Goal: Task Accomplishment & Management: Use online tool/utility

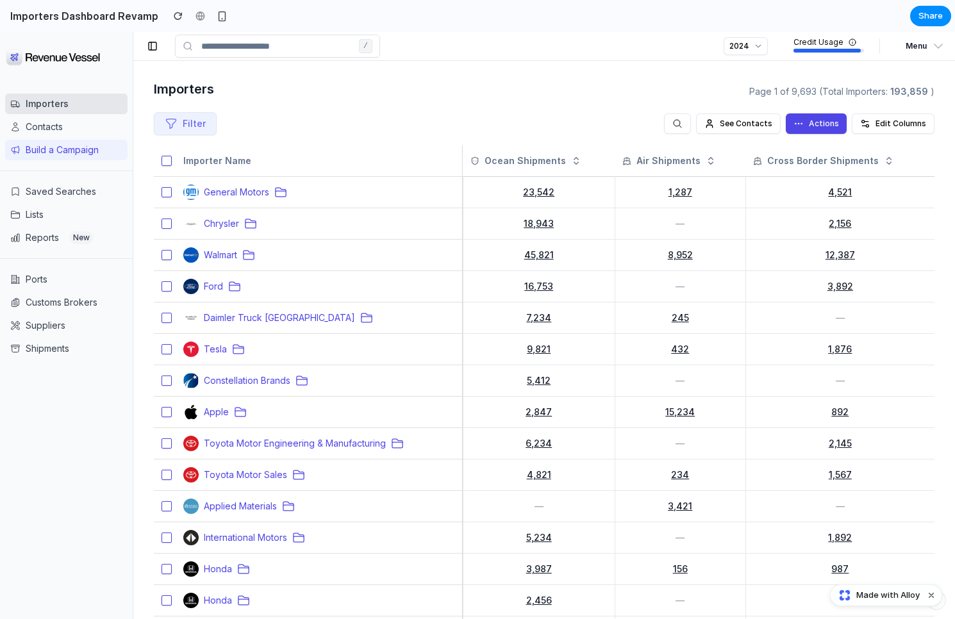
click at [130, 11] on h2 "Importers Dashboard Revamp" at bounding box center [81, 15] width 153 height 15
click at [158, 11] on div "Importers Dashboard Revamp" at bounding box center [115, 15] width 231 height 19
click at [174, 16] on button "button" at bounding box center [178, 15] width 19 height 19
click at [920, 19] on span "Share" at bounding box center [930, 16] width 24 height 13
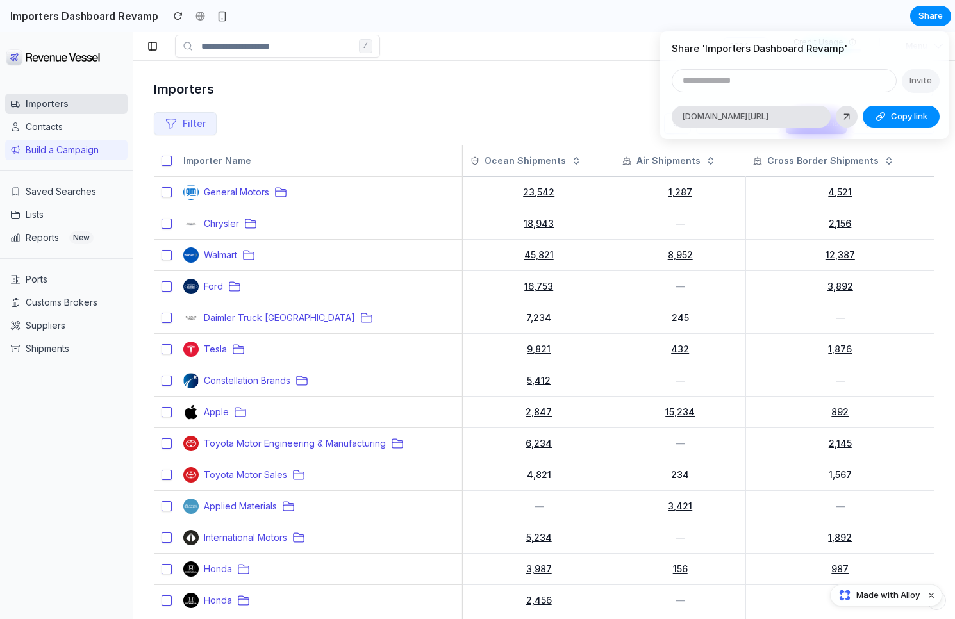
click at [828, 7] on div "Share ' Importers Dashboard Revamp ' Invite alloy.app/revenue-vessel/p/8142dbf3…" at bounding box center [477, 309] width 955 height 619
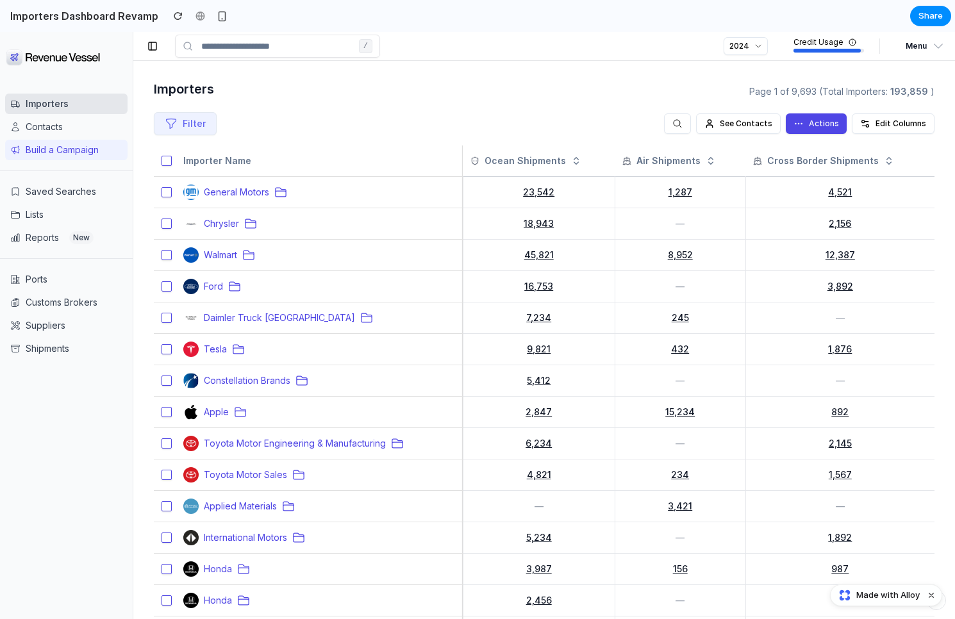
click at [28, 14] on h2 "Importers Dashboard Revamp" at bounding box center [81, 15] width 153 height 15
click at [365, 81] on h1 "Importers" at bounding box center [349, 88] width 390 height 15
click at [477, 310] on div at bounding box center [477, 310] width 0 height 0
click at [217, 14] on div "button" at bounding box center [222, 16] width 11 height 11
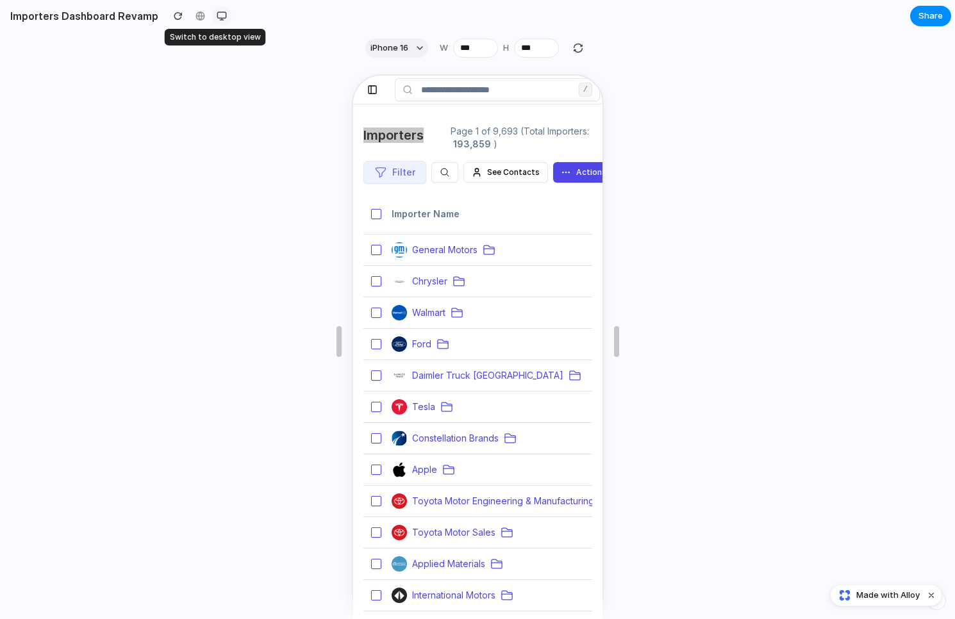
click at [217, 14] on div "button" at bounding box center [222, 16] width 10 height 10
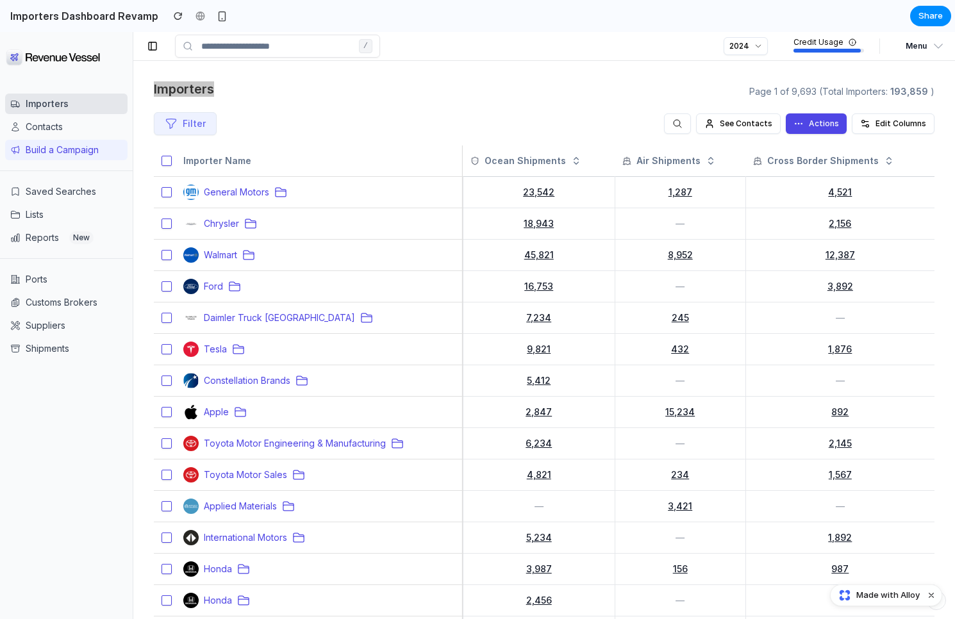
click at [71, 15] on h2 "Importers Dashboard Revamp" at bounding box center [81, 15] width 153 height 15
click at [863, 600] on span "Made with Alloy" at bounding box center [887, 595] width 63 height 13
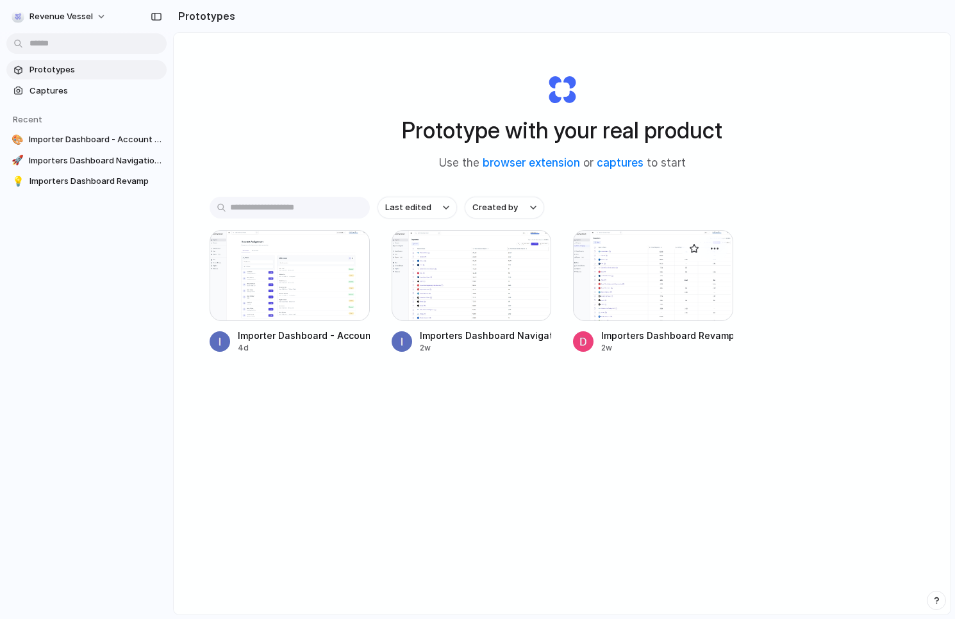
click at [630, 276] on div at bounding box center [653, 275] width 160 height 91
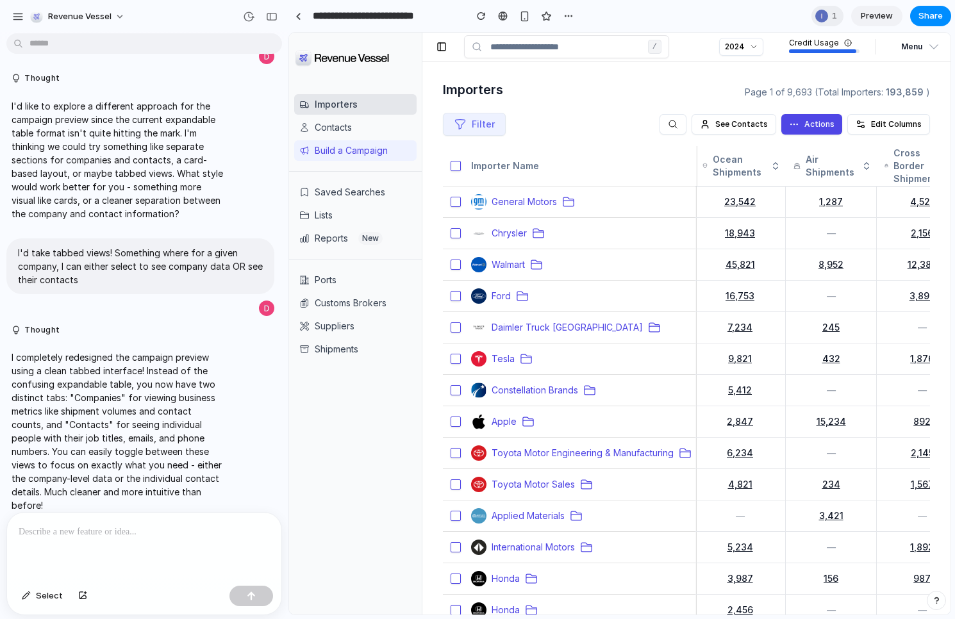
click at [98, 542] on div at bounding box center [144, 547] width 274 height 68
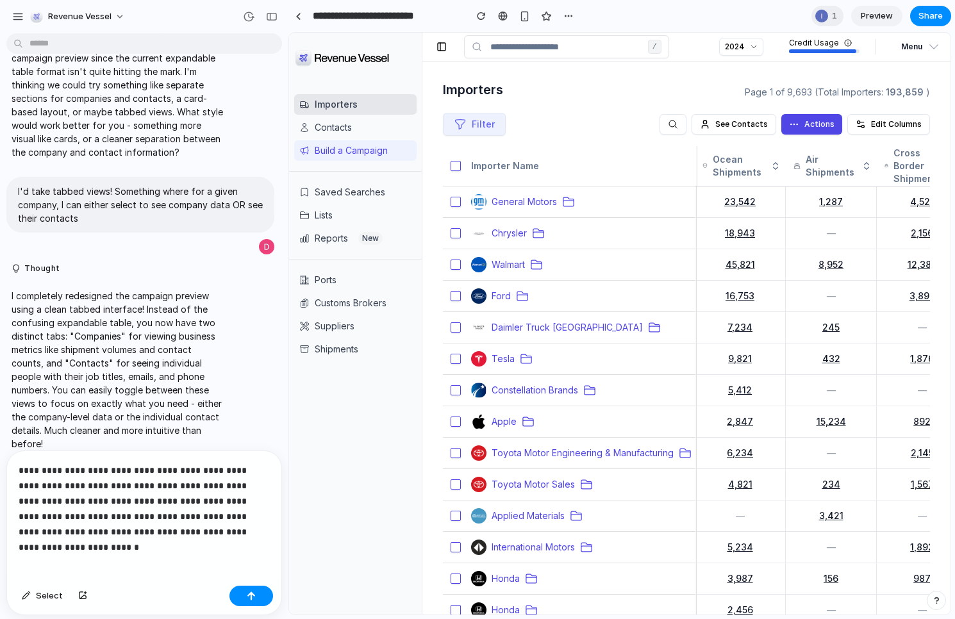
scroll to position [2269, 0]
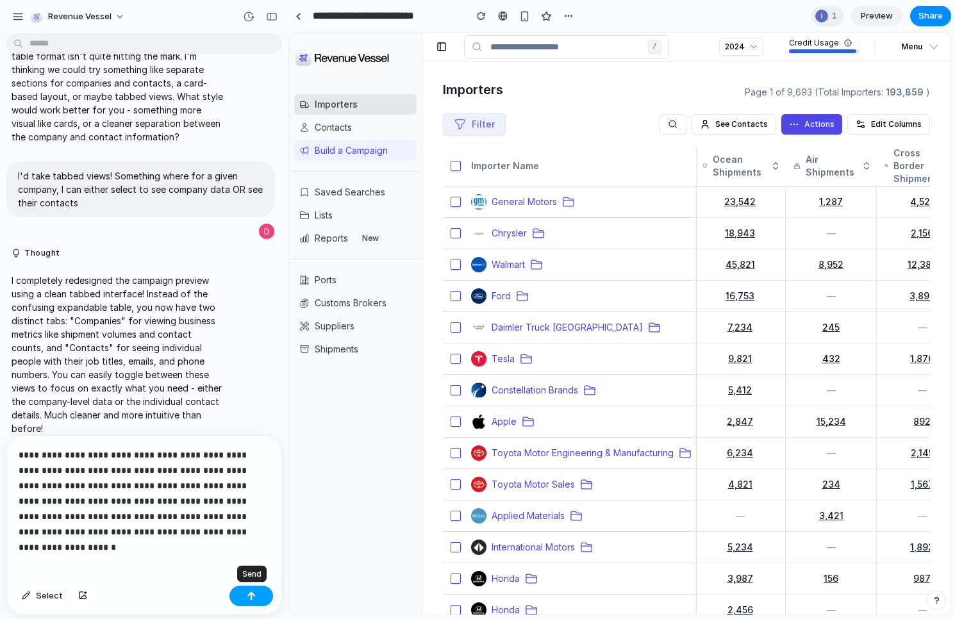
click at [243, 590] on button "button" at bounding box center [251, 596] width 44 height 21
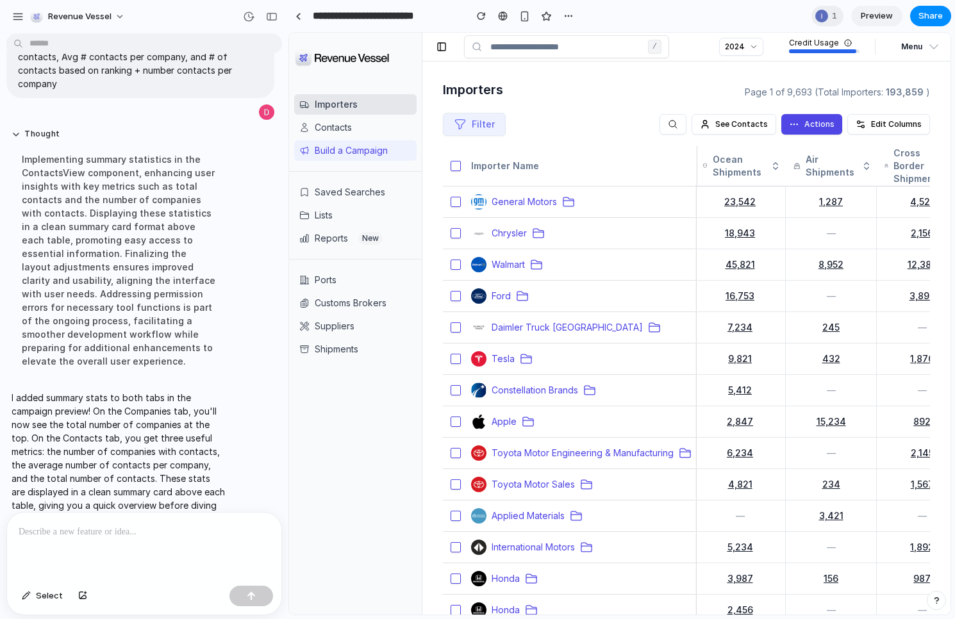
scroll to position [0, 0]
click at [361, 152] on button "Build a Campaign" at bounding box center [355, 150] width 122 height 21
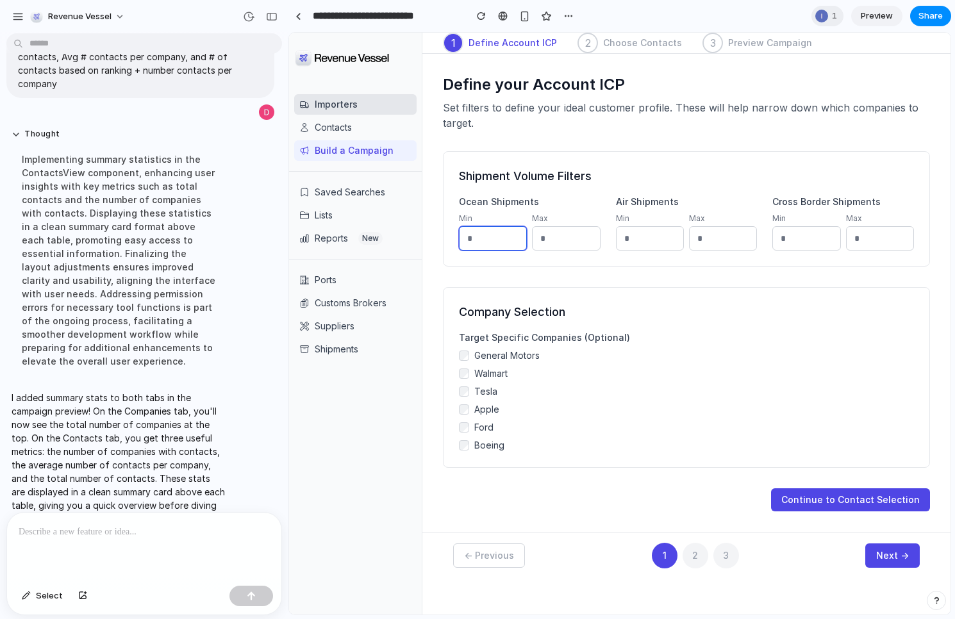
click at [481, 247] on input "number" at bounding box center [493, 238] width 68 height 24
type input "**"
click at [851, 497] on button "Continue to Contact Selection" at bounding box center [850, 499] width 159 height 23
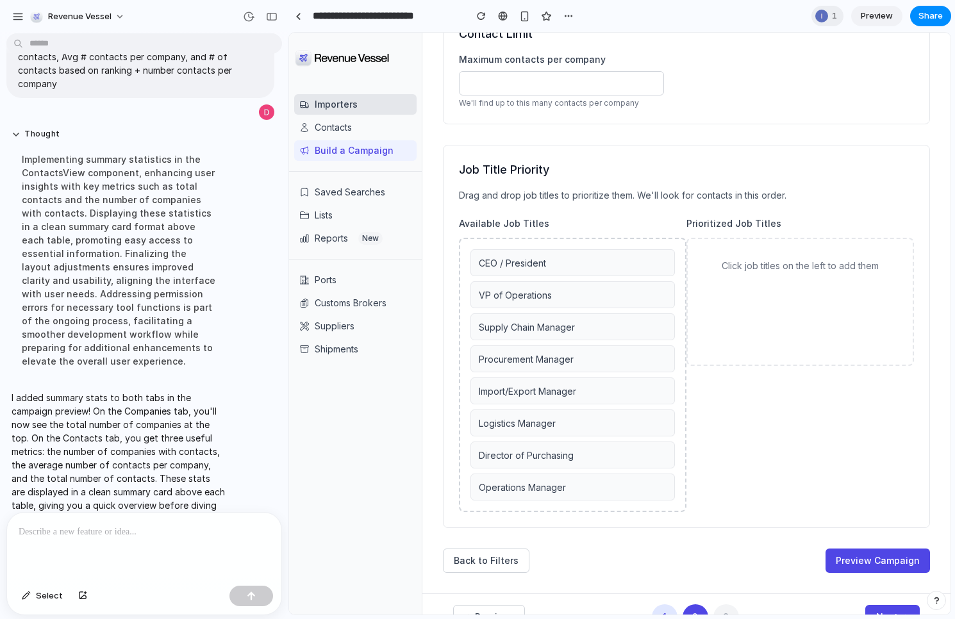
scroll to position [153, 0]
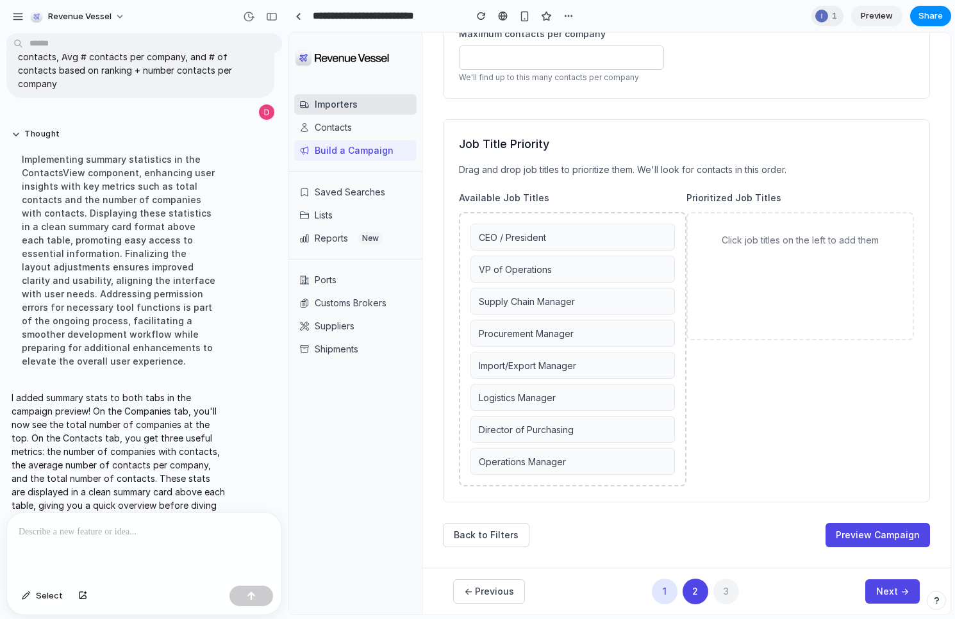
click at [521, 316] on div "CEO / President VP of Operations Supply Chain Manager Procurement Manager Impor…" at bounding box center [572, 349] width 227 height 274
click at [543, 256] on div "VP of Operations" at bounding box center [572, 269] width 204 height 27
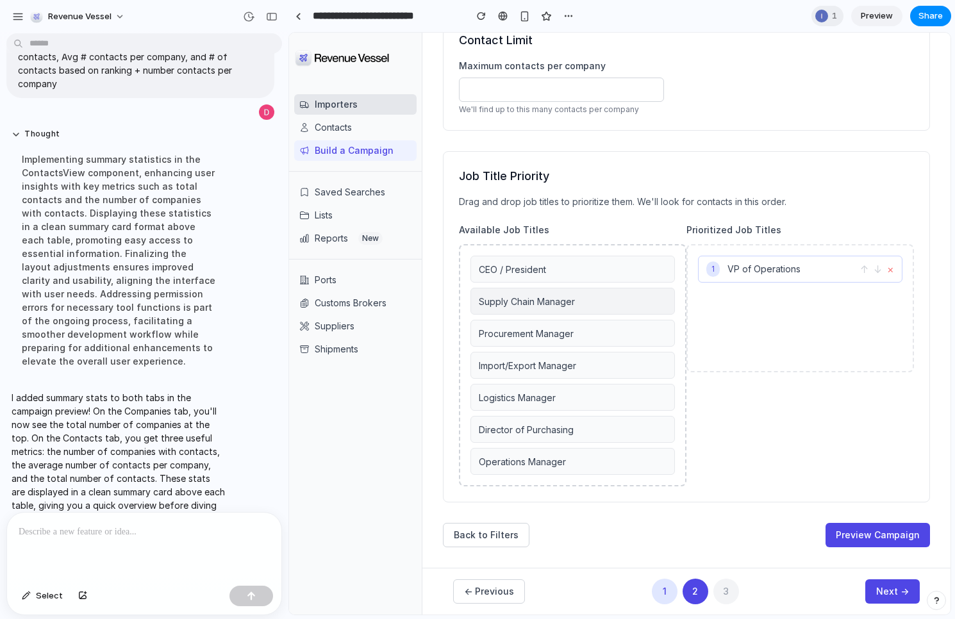
click at [548, 294] on div "Supply Chain Manager" at bounding box center [572, 301] width 204 height 27
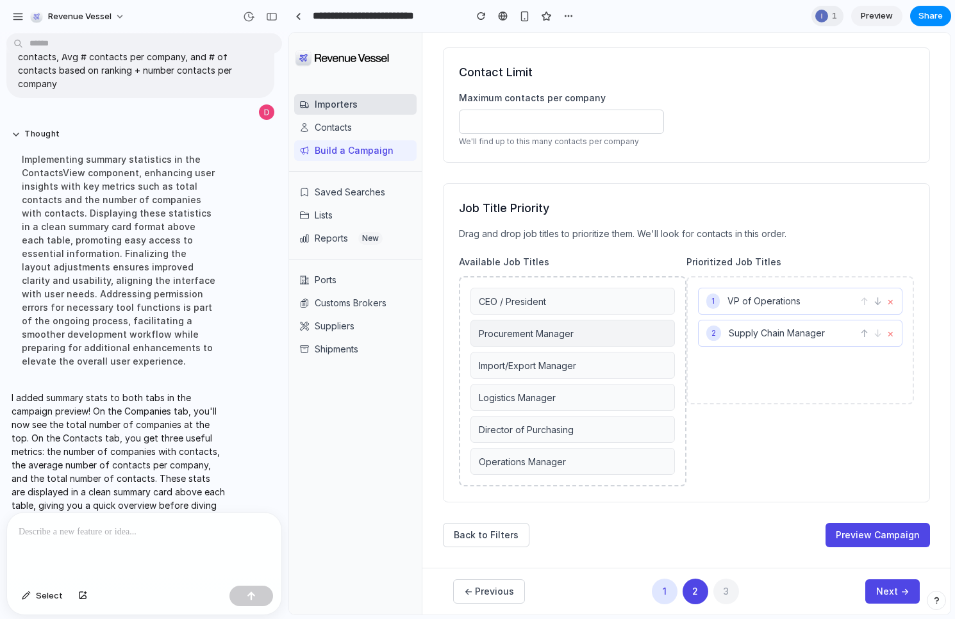
click at [561, 344] on div "Procurement Manager" at bounding box center [572, 333] width 204 height 27
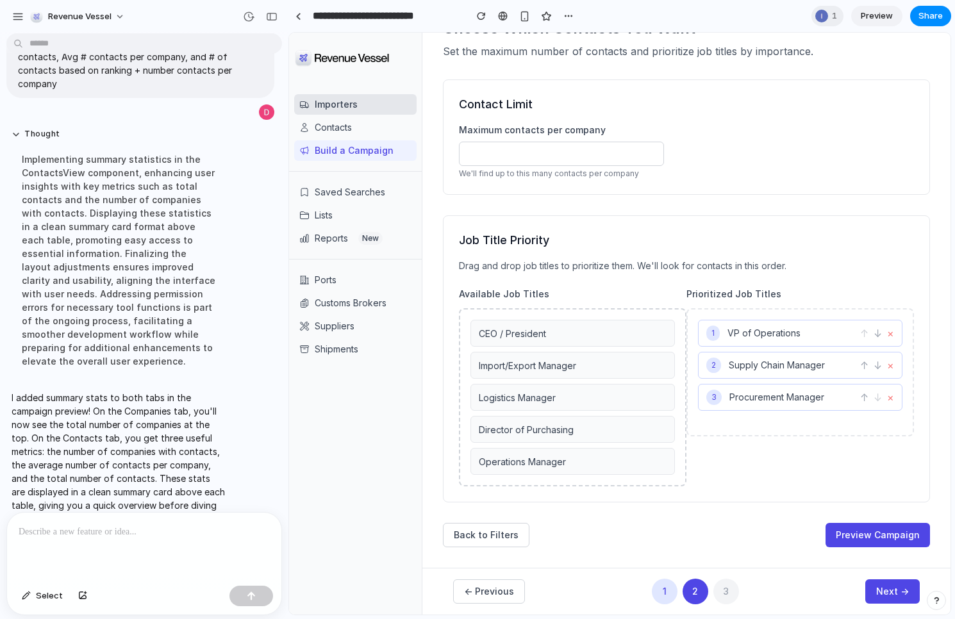
scroll to position [57, 0]
click at [866, 539] on button "Preview Campaign" at bounding box center [877, 535] width 104 height 24
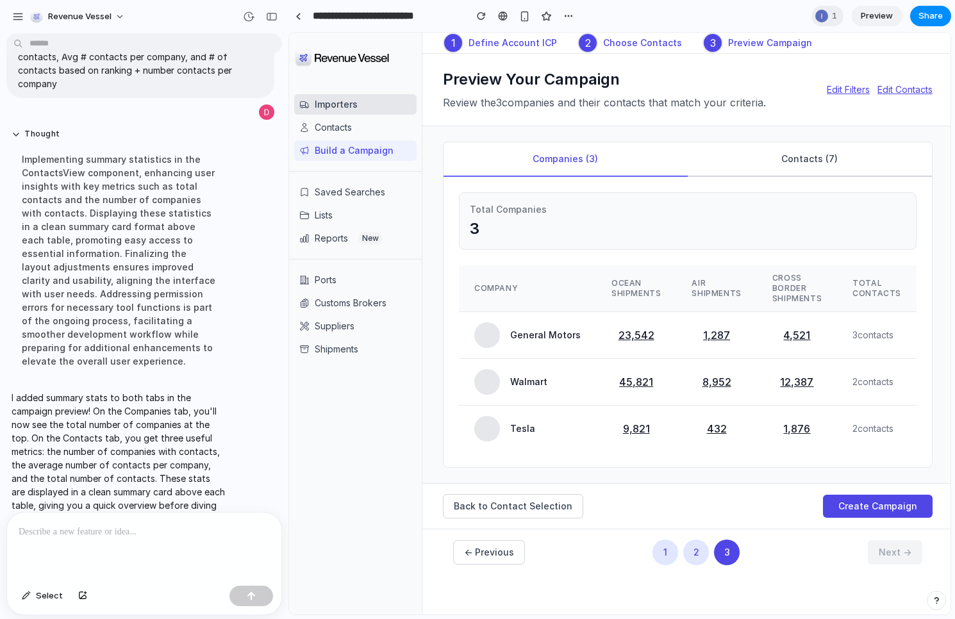
click at [801, 156] on button "Contacts ( 7 )" at bounding box center [810, 159] width 244 height 35
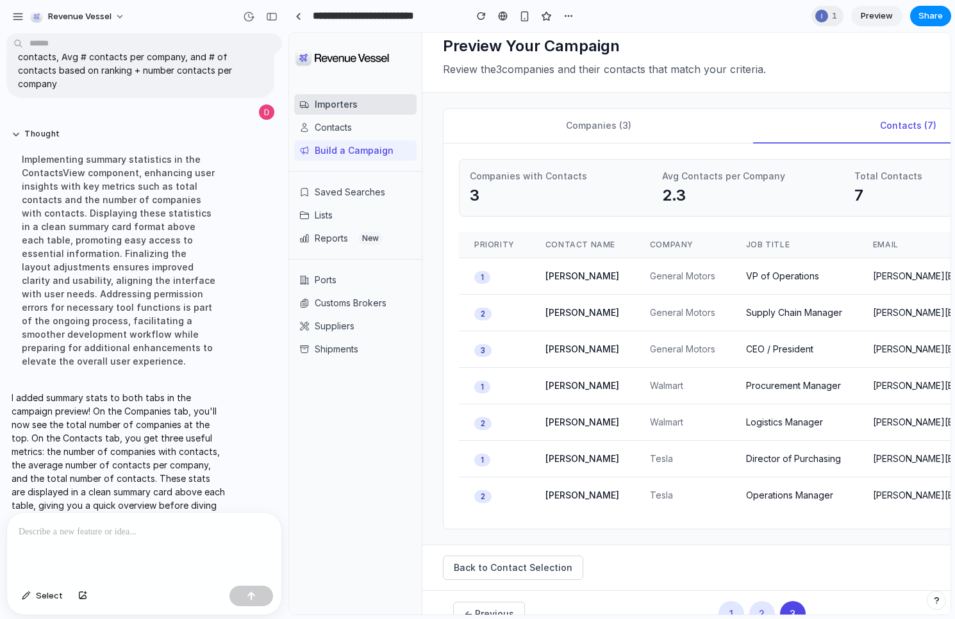
scroll to position [67, 0]
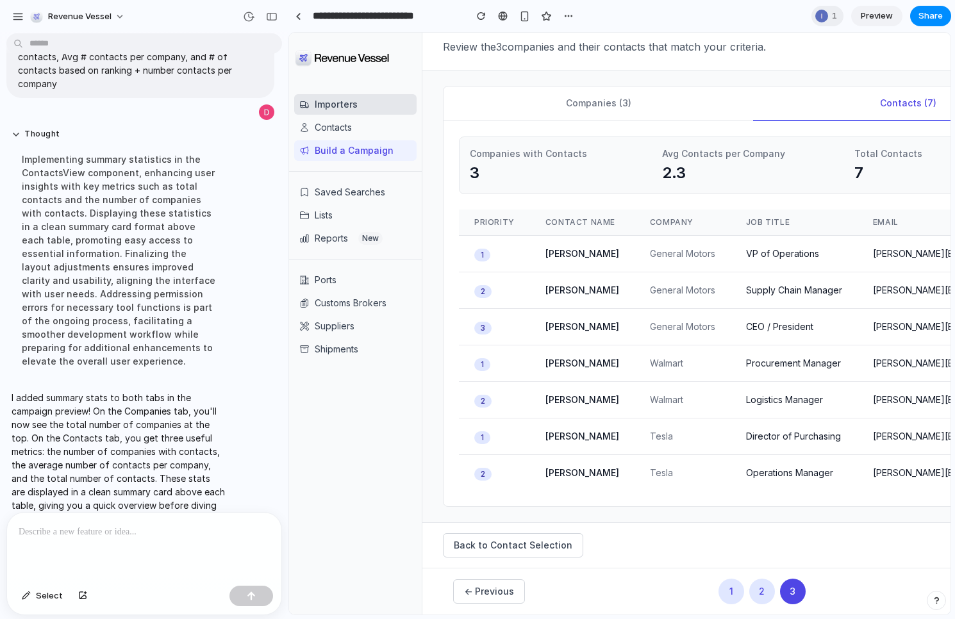
click at [101, 530] on p at bounding box center [144, 531] width 251 height 15
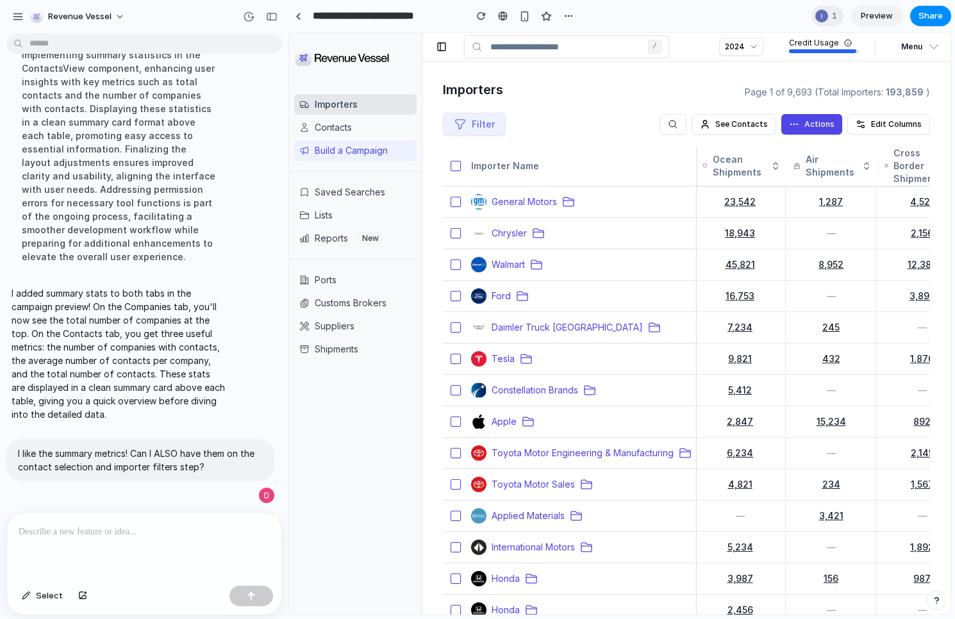
scroll to position [0, 0]
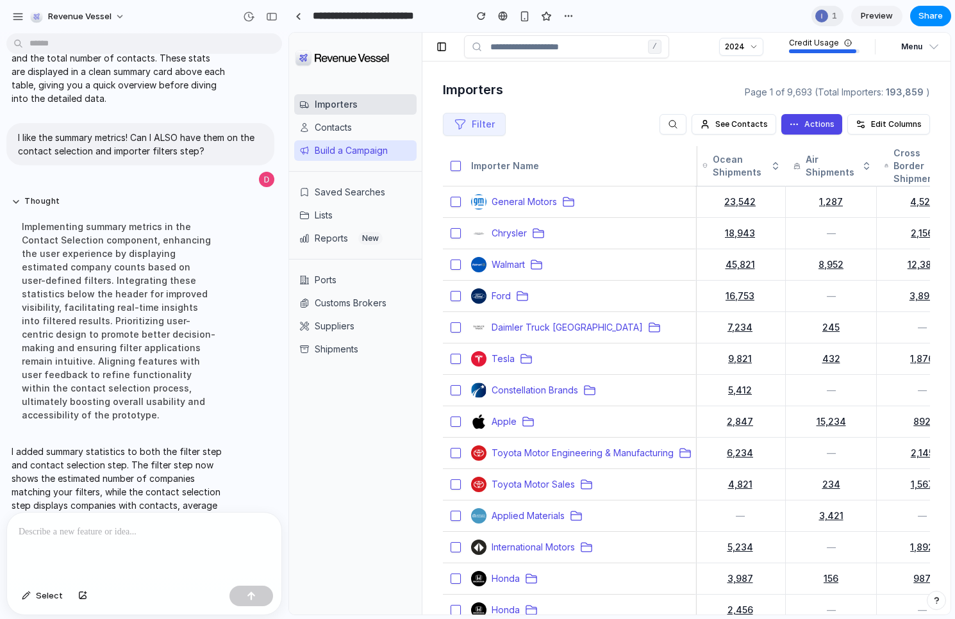
click at [349, 142] on button "Build a Campaign" at bounding box center [355, 150] width 122 height 21
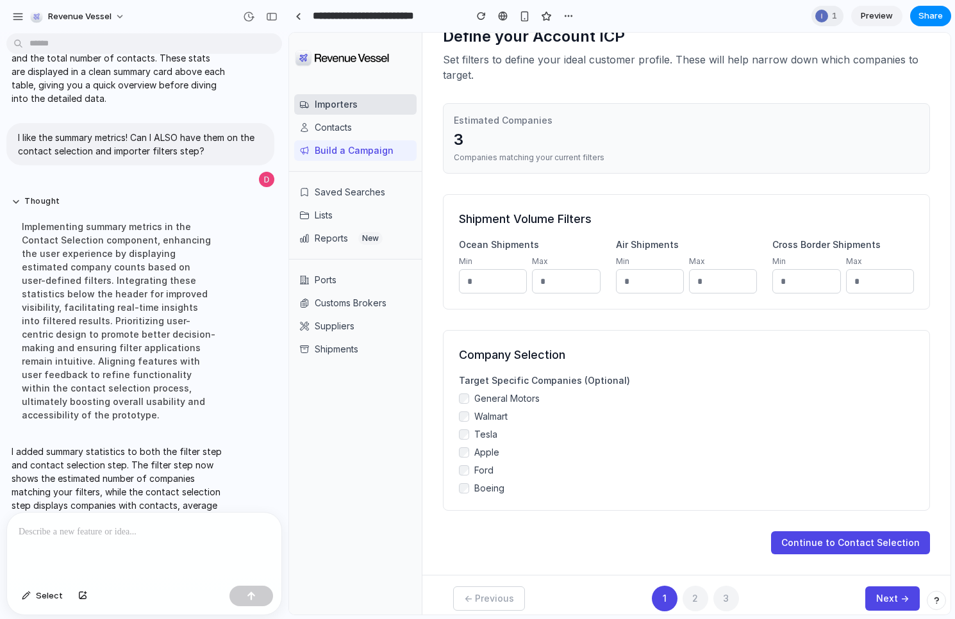
scroll to position [56, 0]
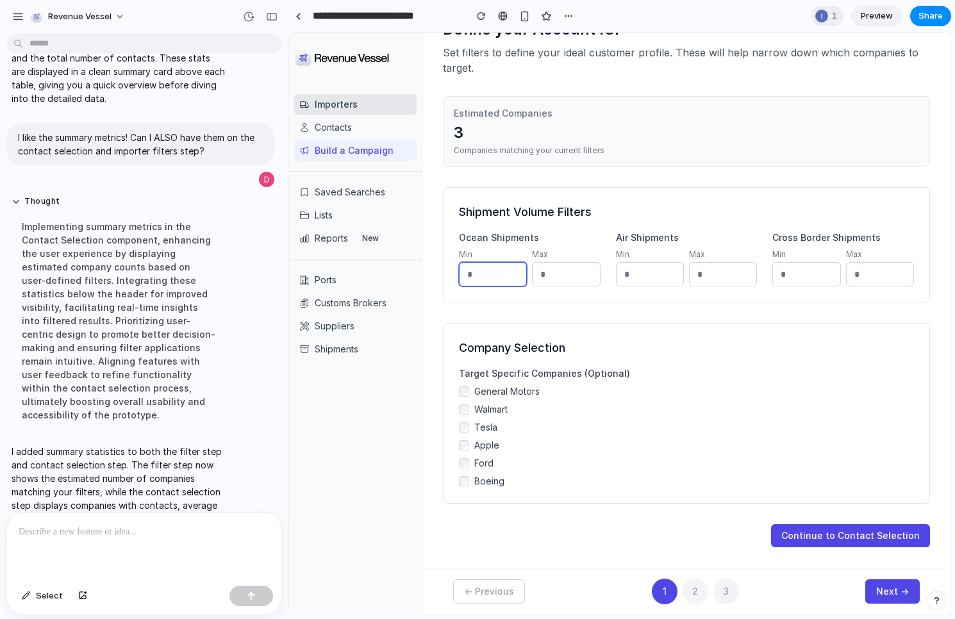
click at [488, 276] on input "number" at bounding box center [493, 274] width 68 height 24
type input "*"
click at [860, 534] on button "Continue to Contact Selection" at bounding box center [850, 535] width 159 height 23
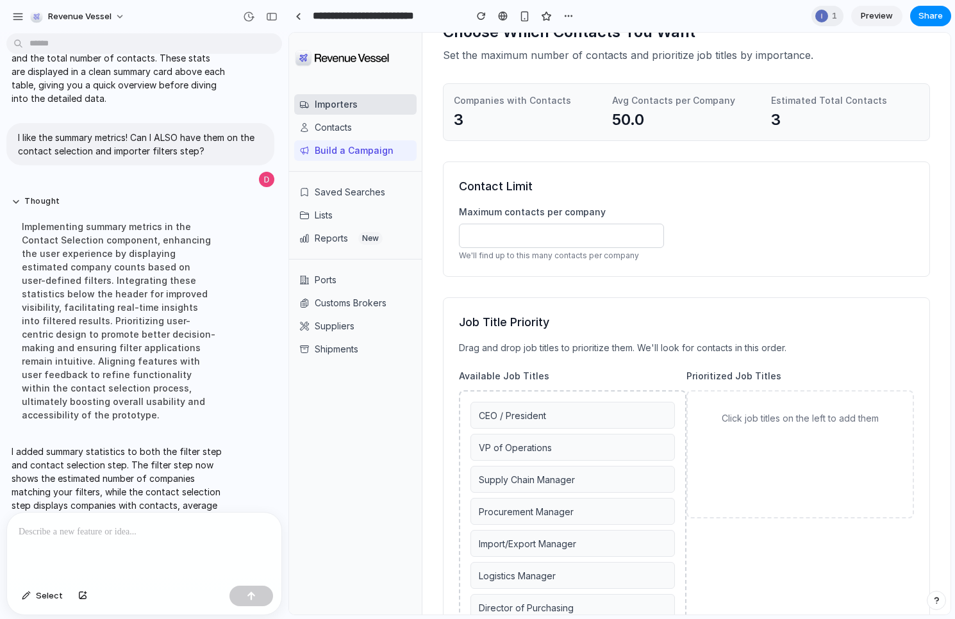
scroll to position [59, 0]
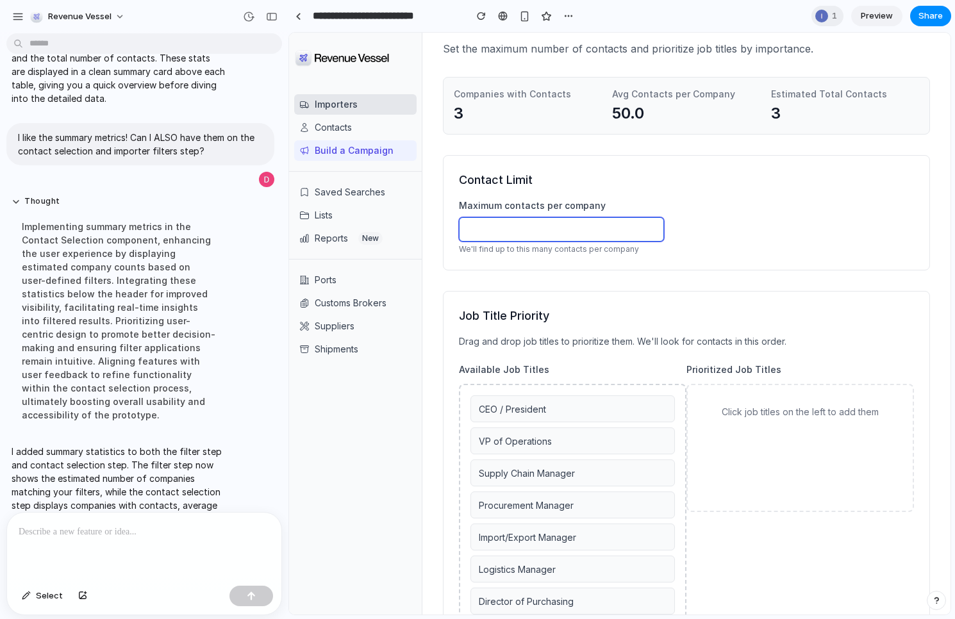
drag, startPoint x: 497, startPoint y: 235, endPoint x: 452, endPoint y: 228, distance: 45.3
click at [452, 228] on div "Contact Limit Maximum contacts per company ** We'll find up to this many contac…" at bounding box center [686, 212] width 487 height 115
type input "*"
click at [649, 186] on h2 "Contact Limit" at bounding box center [686, 180] width 455 height 18
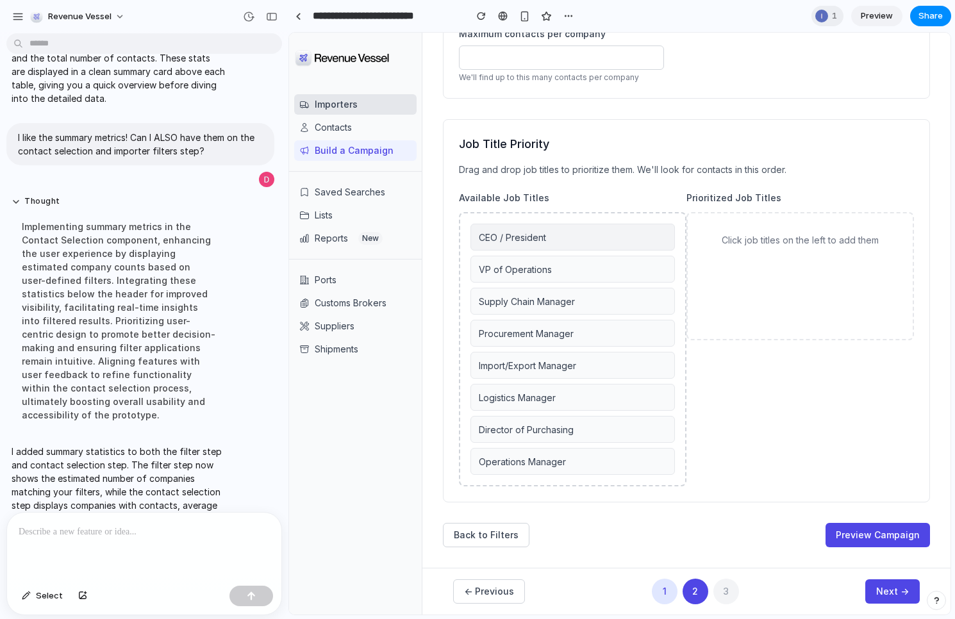
click at [531, 236] on span "CEO / President" at bounding box center [512, 237] width 67 height 11
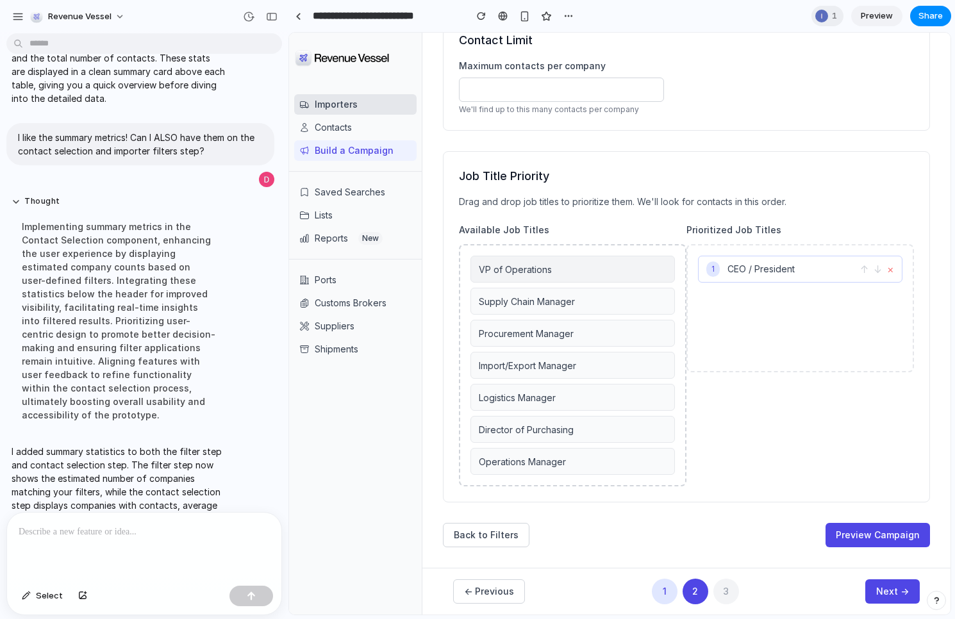
click at [531, 261] on div "VP of Operations" at bounding box center [572, 269] width 204 height 27
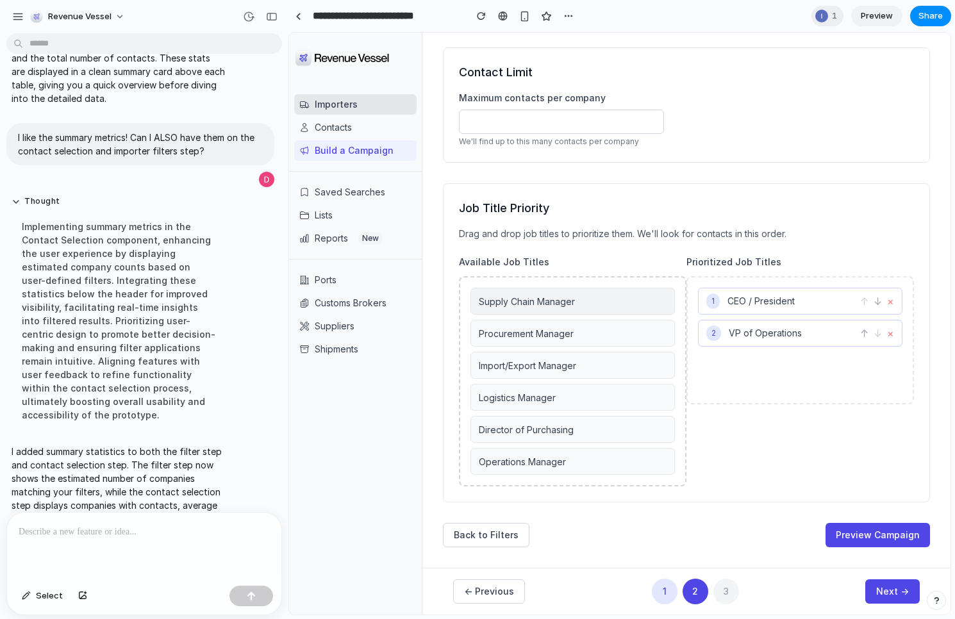
click at [537, 310] on div "Supply Chain Manager" at bounding box center [572, 301] width 204 height 27
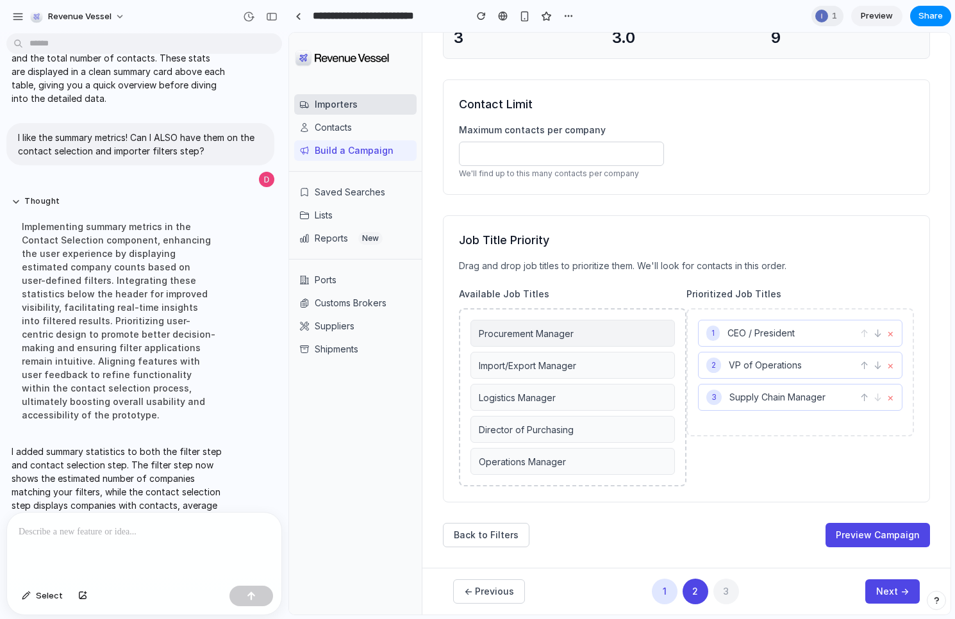
click at [537, 329] on span "Procurement Manager" at bounding box center [526, 333] width 95 height 11
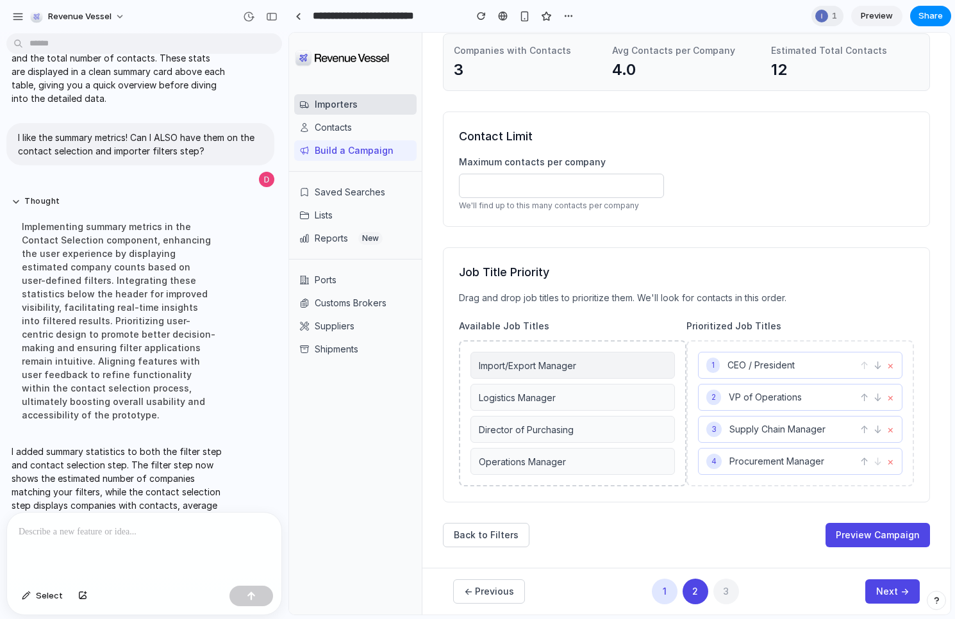
click at [541, 358] on div "Import/Export Manager" at bounding box center [572, 365] width 204 height 27
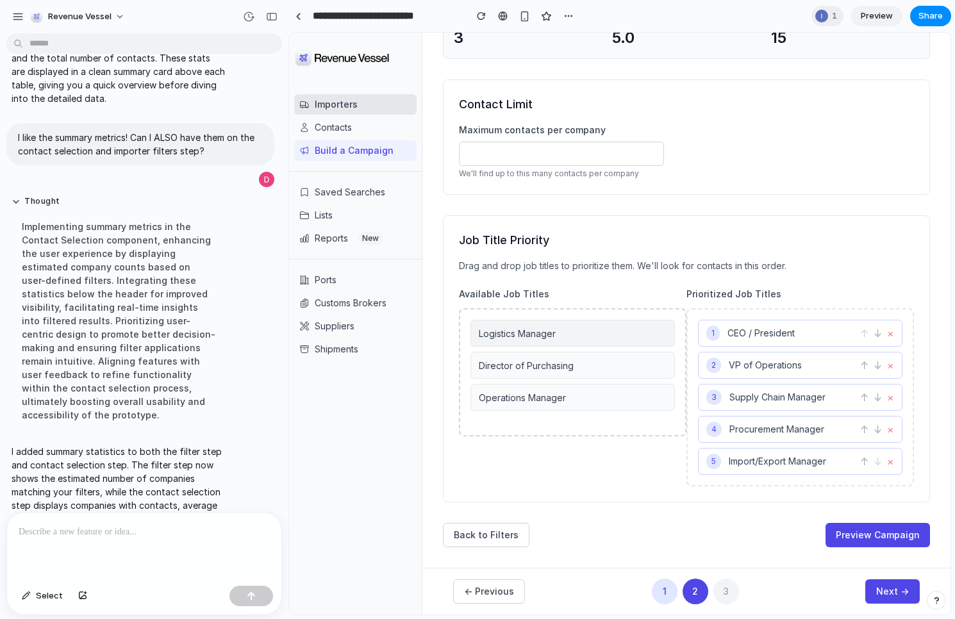
click at [575, 336] on div "Logistics Manager" at bounding box center [572, 333] width 204 height 27
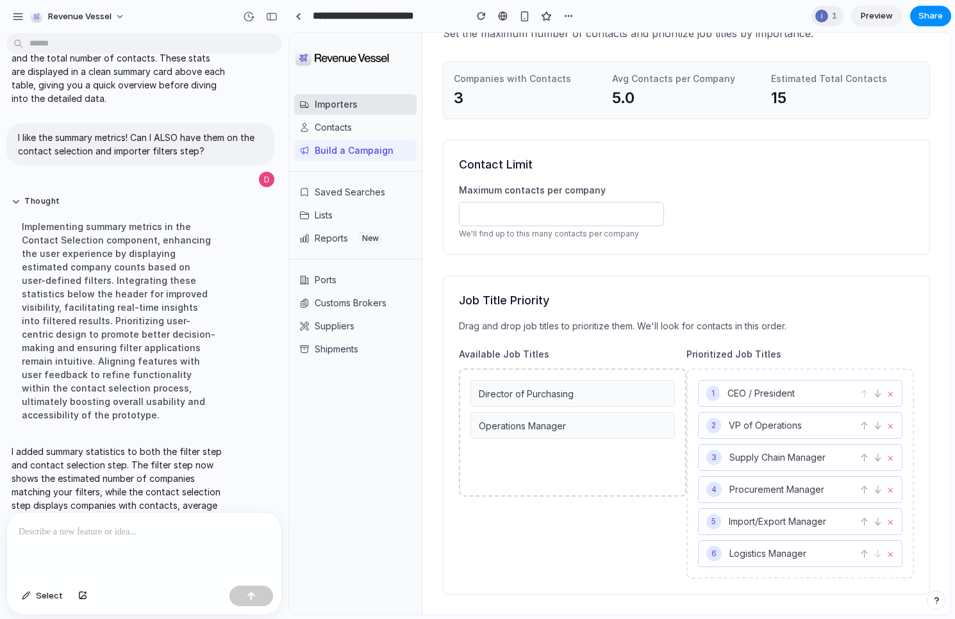
scroll to position [167, 0]
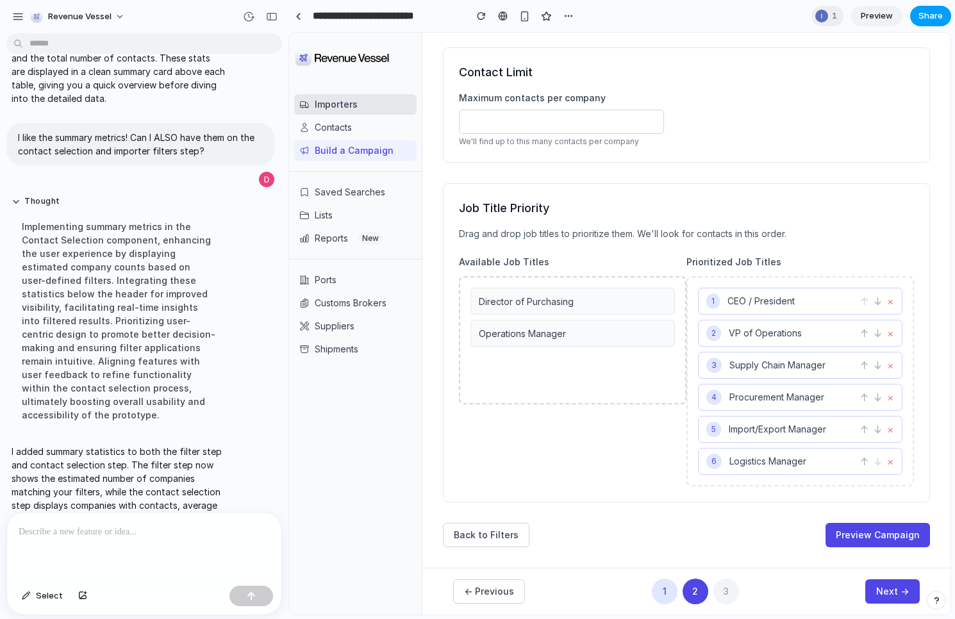
click at [941, 17] on span "Share" at bounding box center [930, 16] width 24 height 13
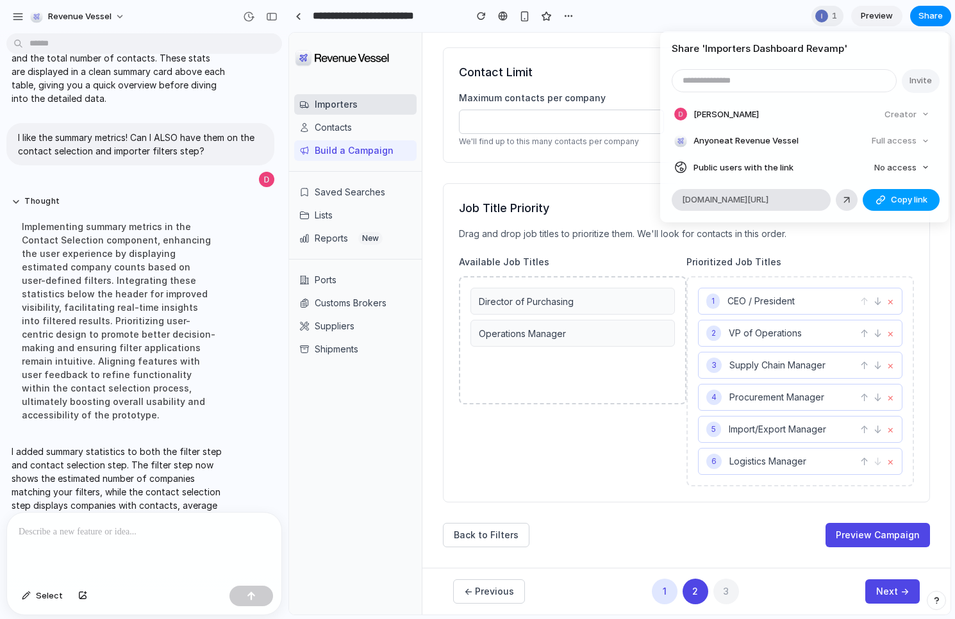
click at [892, 197] on span "Copy link" at bounding box center [909, 200] width 37 height 13
click at [551, 453] on div "Share ' Importers Dashboard Revamp ' Invite [PERSON_NAME] Creator Anyone at Rev…" at bounding box center [477, 309] width 955 height 619
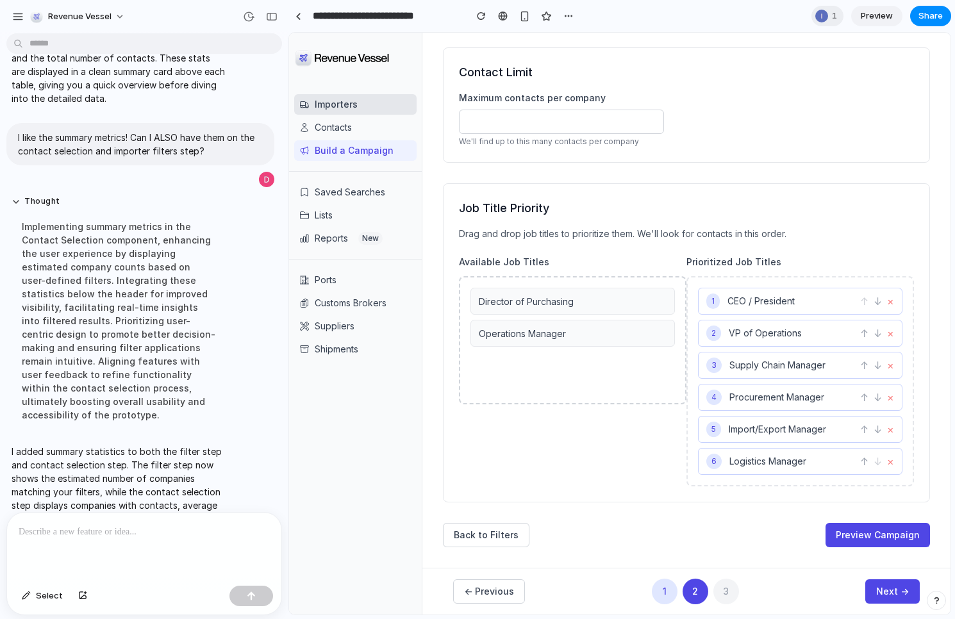
click at [107, 531] on p at bounding box center [144, 531] width 251 height 15
click at [866, 533] on button "Preview Campaign" at bounding box center [877, 535] width 104 height 24
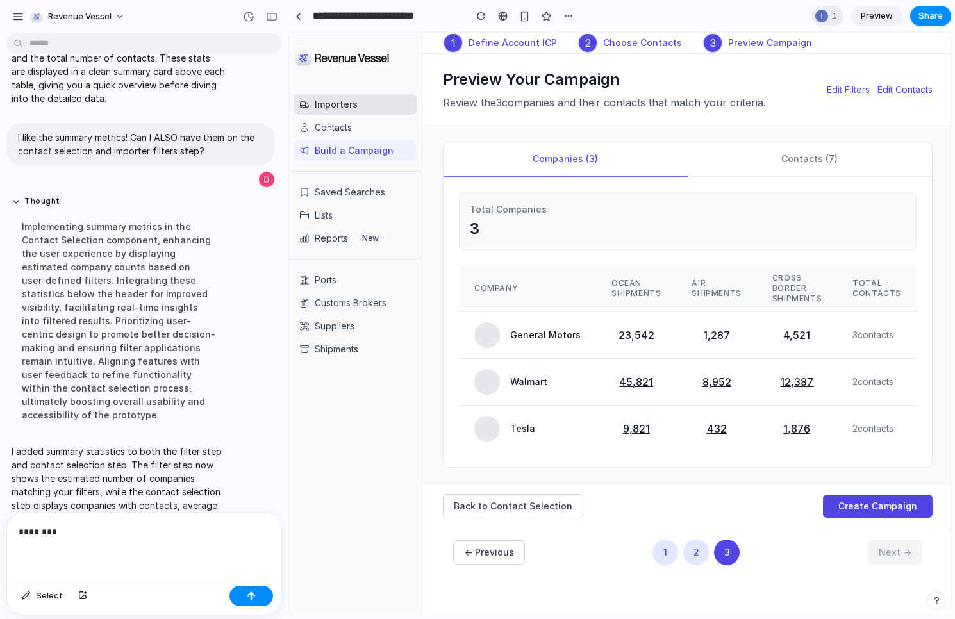
scroll to position [0, 0]
click at [84, 531] on p "********" at bounding box center [144, 531] width 251 height 15
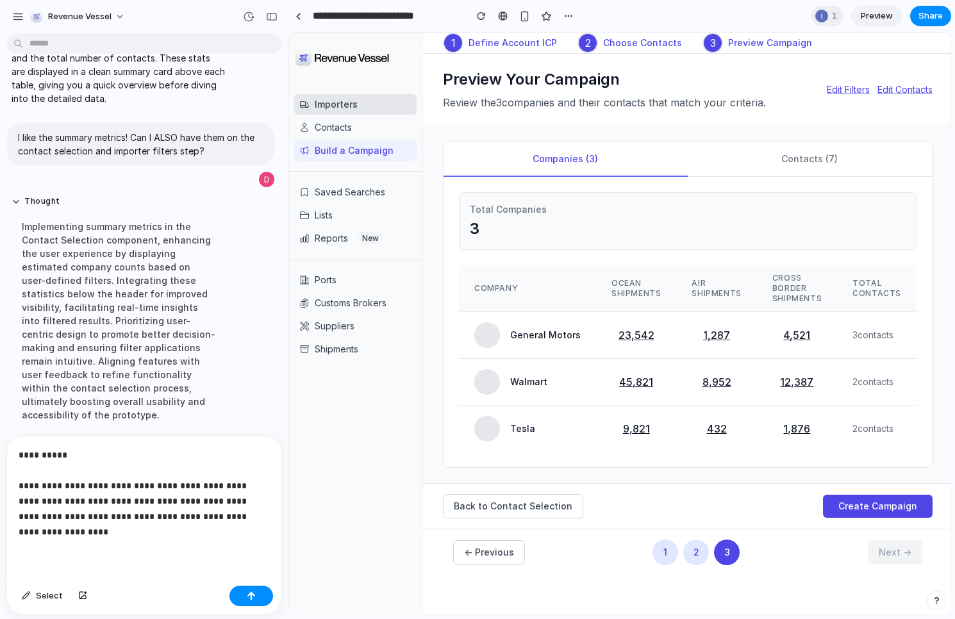
click at [841, 87] on button "Edit Filters" at bounding box center [848, 89] width 43 height 13
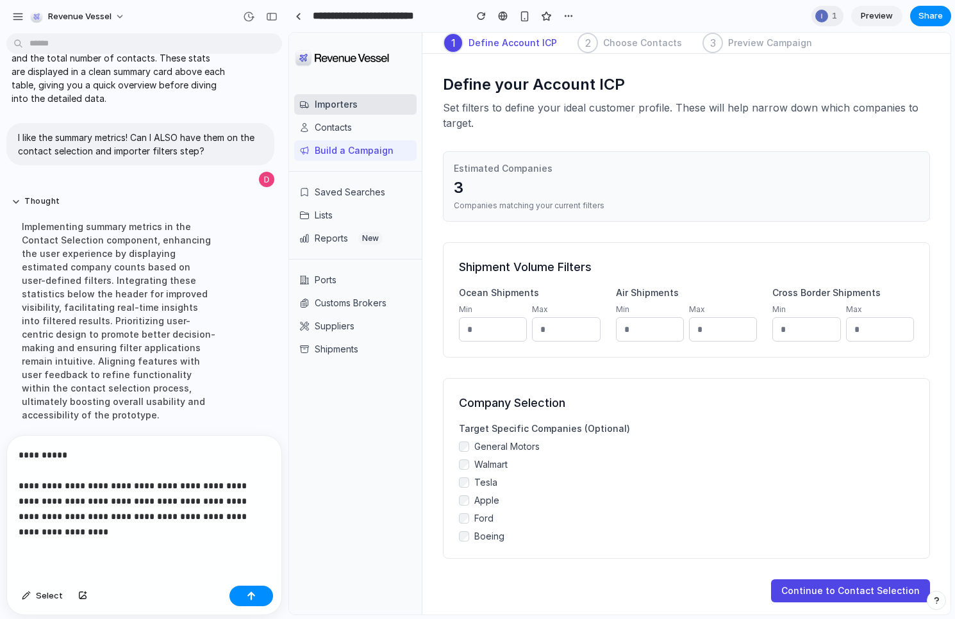
scroll to position [56, 0]
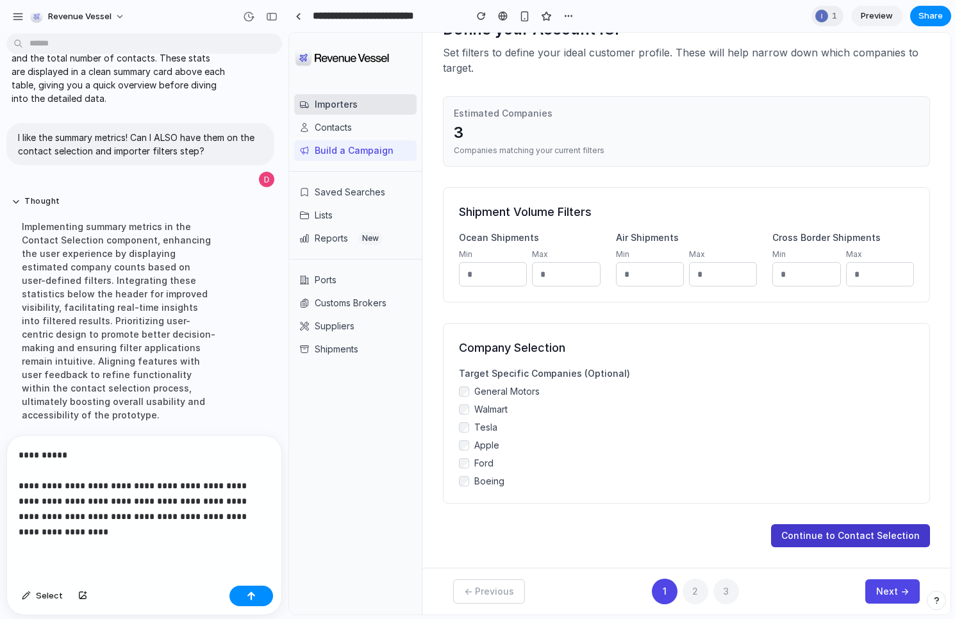
click at [859, 541] on button "Continue to Contact Selection" at bounding box center [850, 535] width 159 height 23
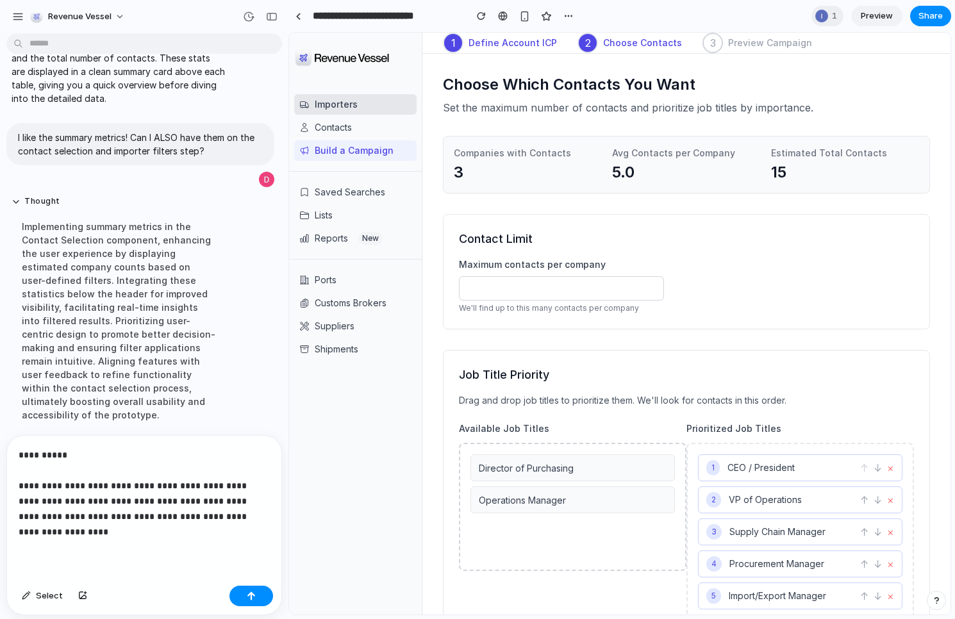
scroll to position [167, 0]
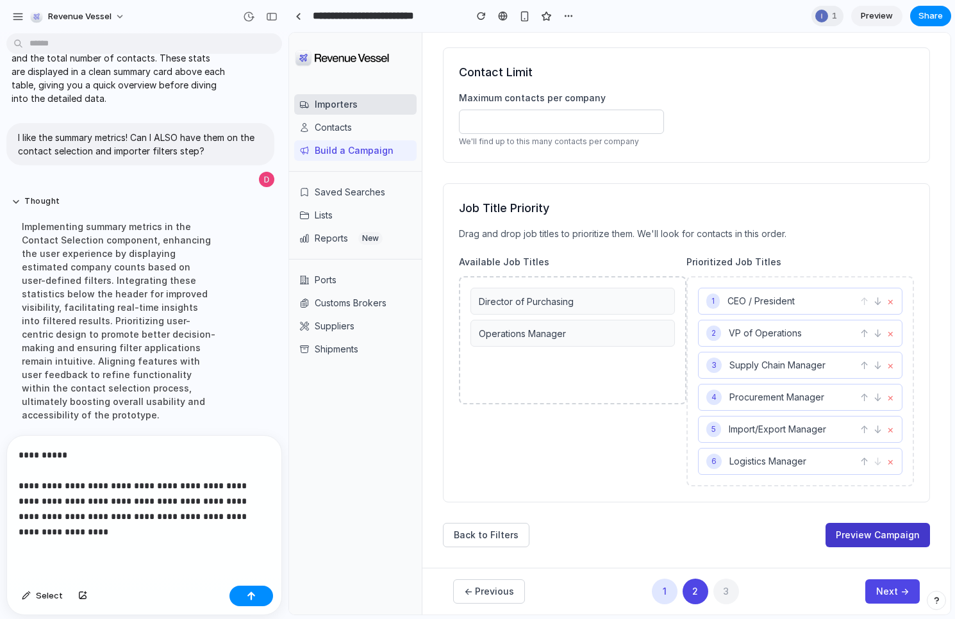
click at [871, 526] on button "Preview Campaign" at bounding box center [877, 535] width 104 height 24
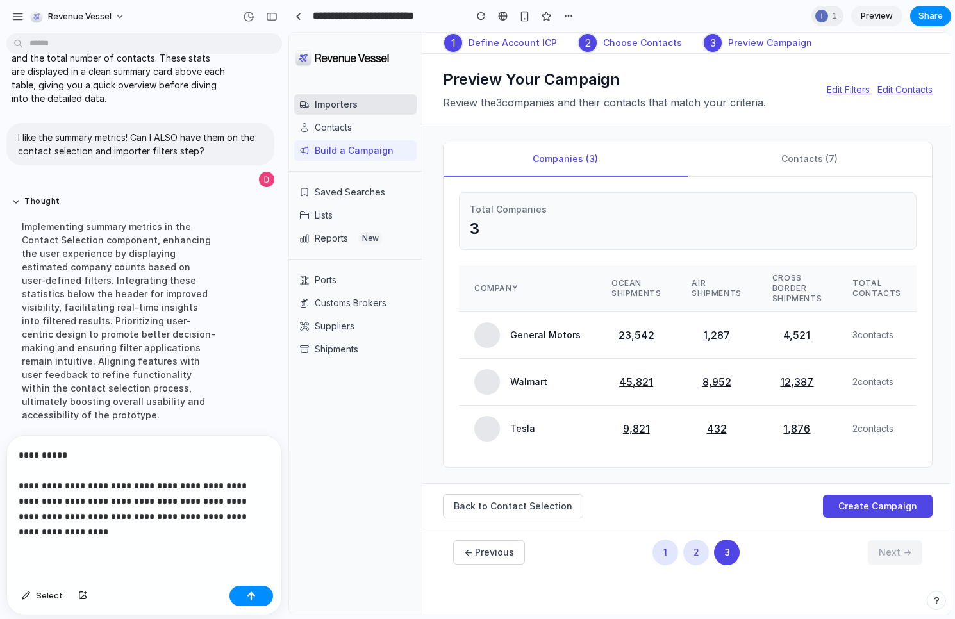
scroll to position [0, 0]
click at [149, 531] on p "**********" at bounding box center [144, 493] width 251 height 92
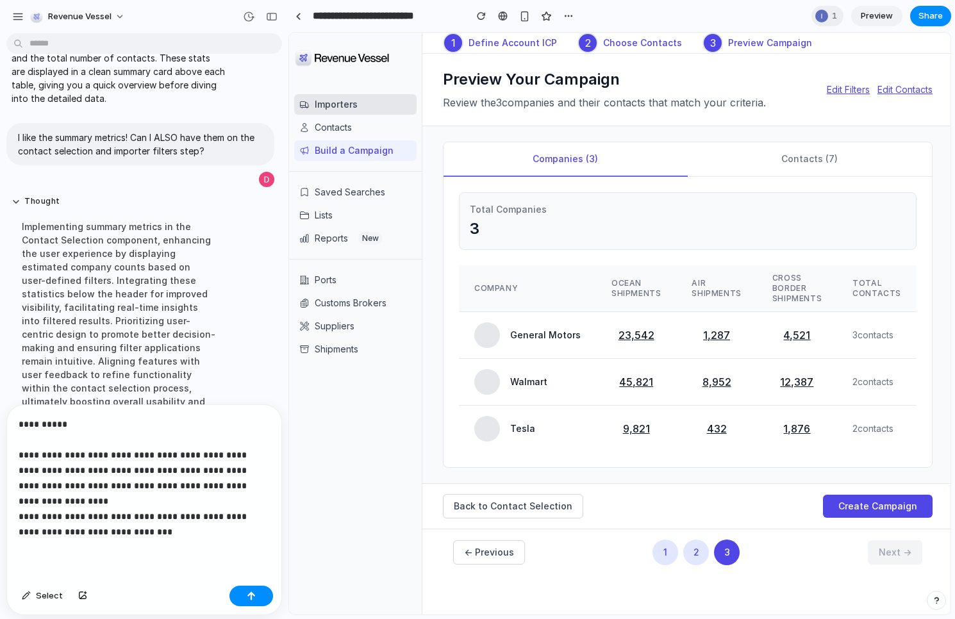
click at [71, 532] on p "**********" at bounding box center [144, 478] width 251 height 123
click at [167, 532] on p "**********" at bounding box center [144, 478] width 251 height 123
click at [99, 527] on p "**********" at bounding box center [144, 478] width 251 height 123
click at [144, 529] on p "**********" at bounding box center [144, 478] width 251 height 123
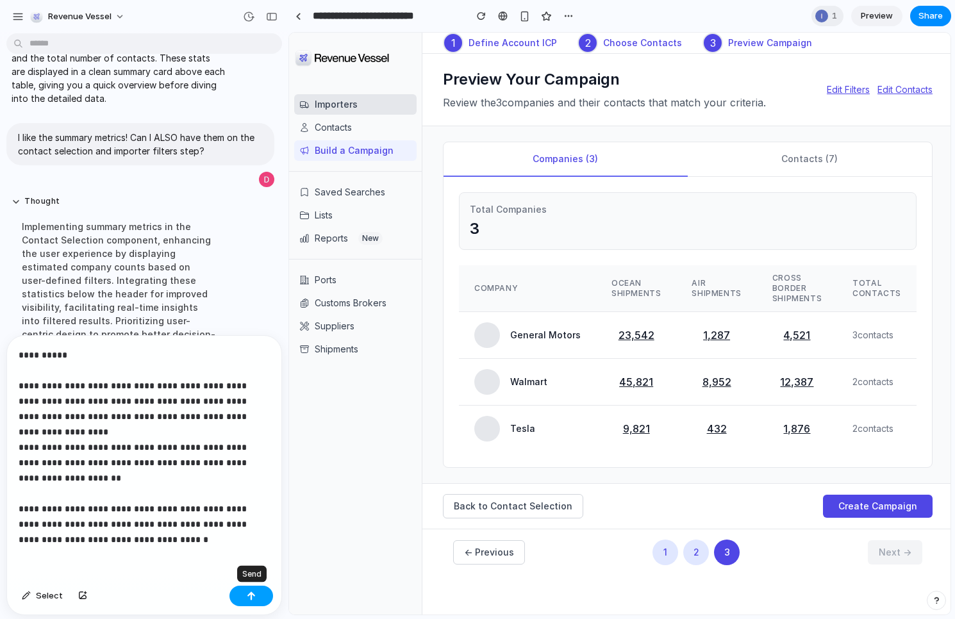
click at [256, 591] on button "button" at bounding box center [251, 596] width 44 height 21
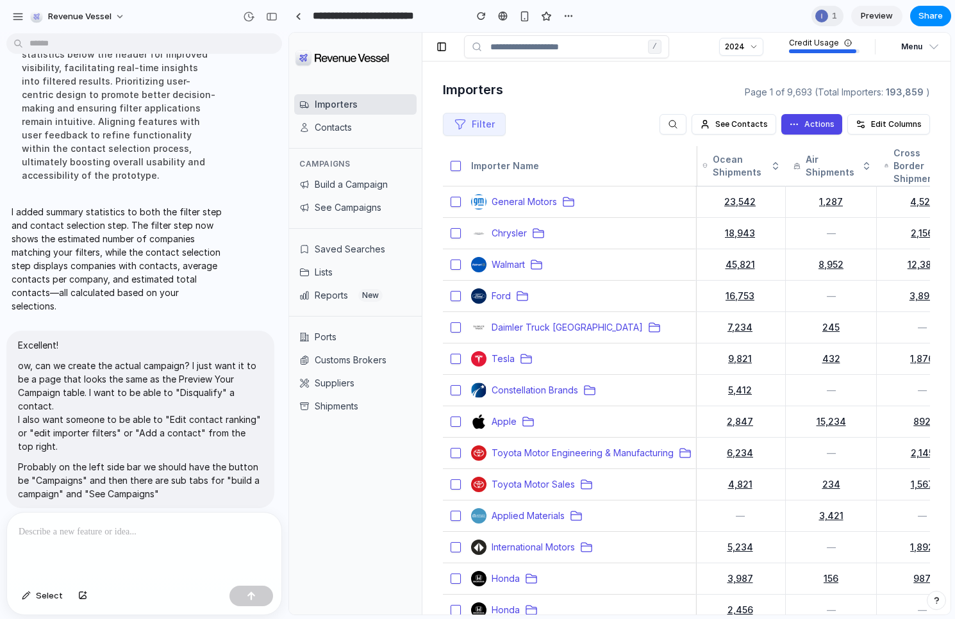
scroll to position [3292, 0]
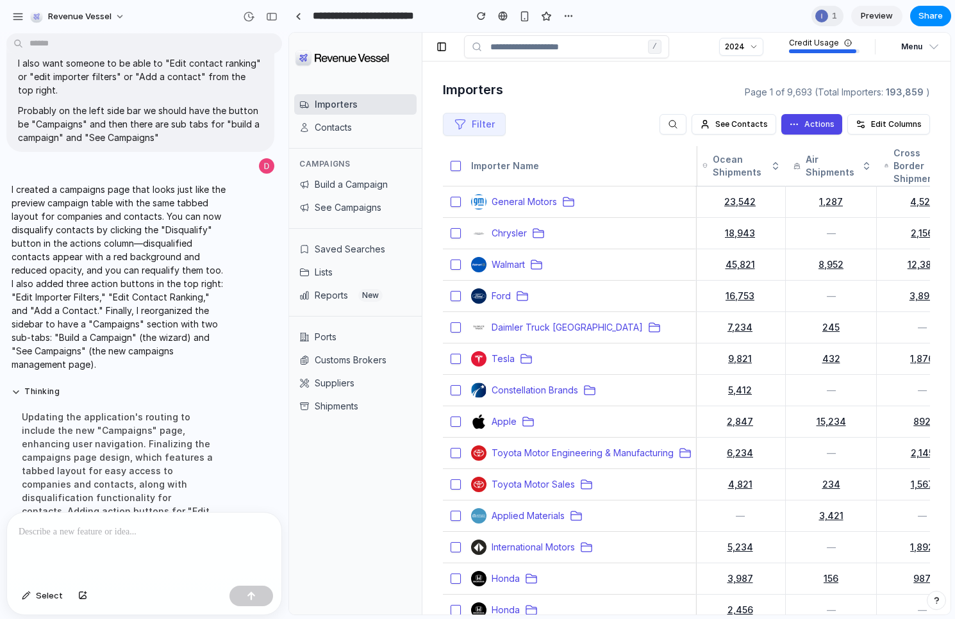
click at [412, 163] on div "Campaigns" at bounding box center [355, 164] width 122 height 10
click at [341, 185] on button "Build a Campaign" at bounding box center [355, 184] width 122 height 21
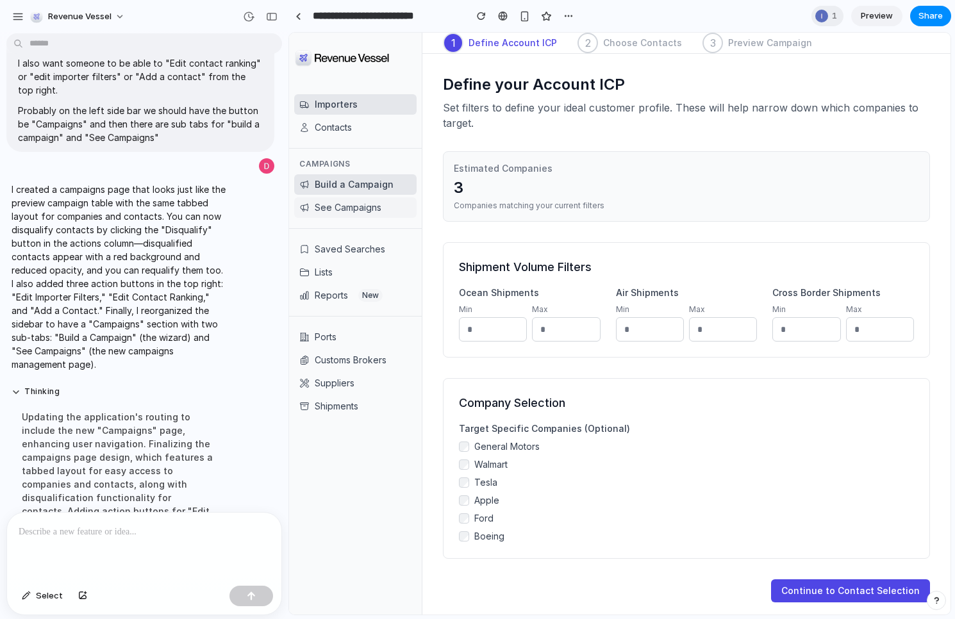
click at [340, 217] on button "See Campaigns" at bounding box center [355, 207] width 122 height 21
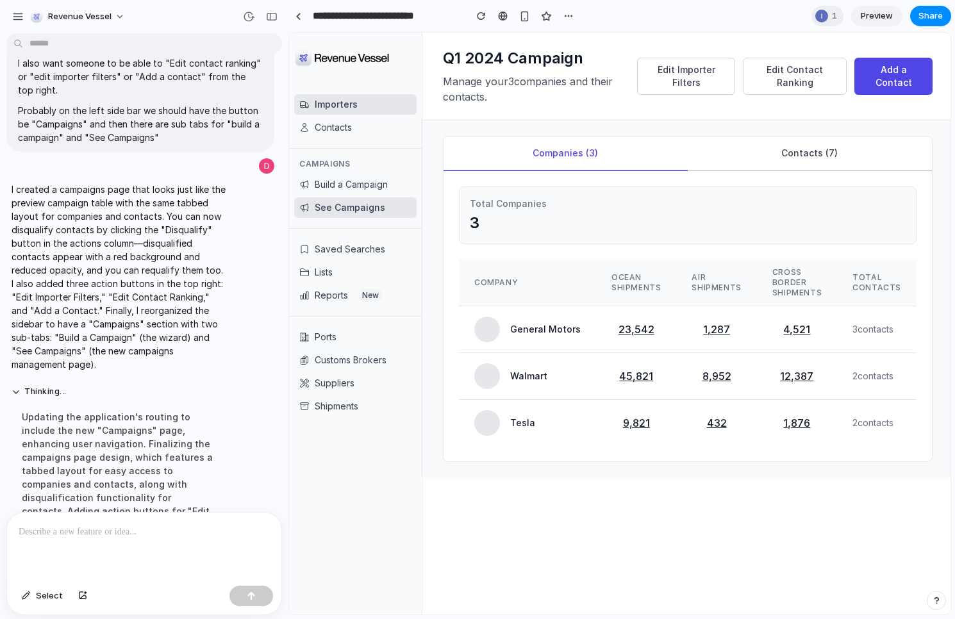
click at [789, 161] on button "Contacts ( 7 )" at bounding box center [810, 153] width 244 height 35
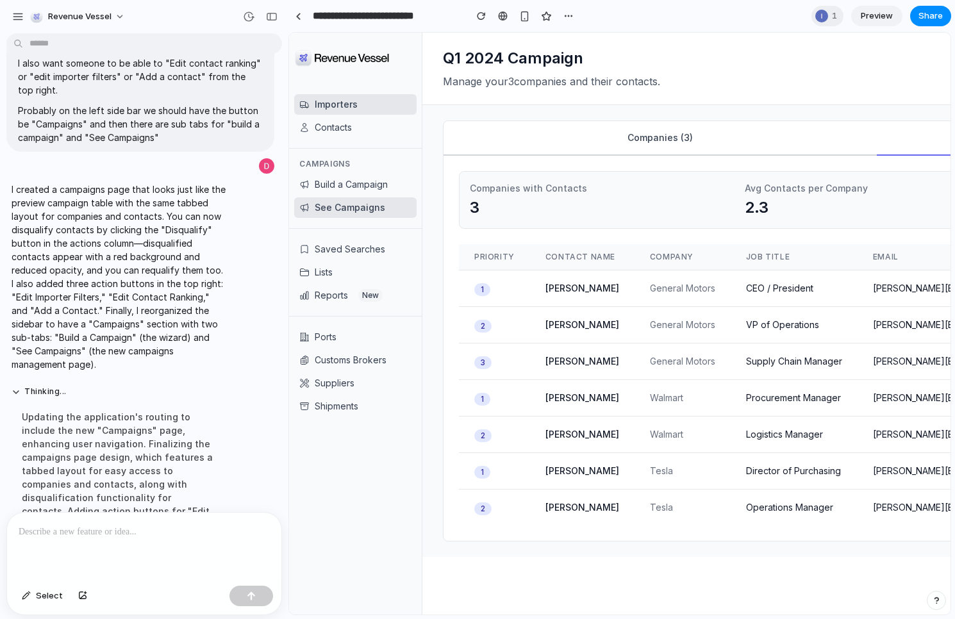
click at [634, 144] on button "Companies ( 3 )" at bounding box center [659, 138] width 433 height 35
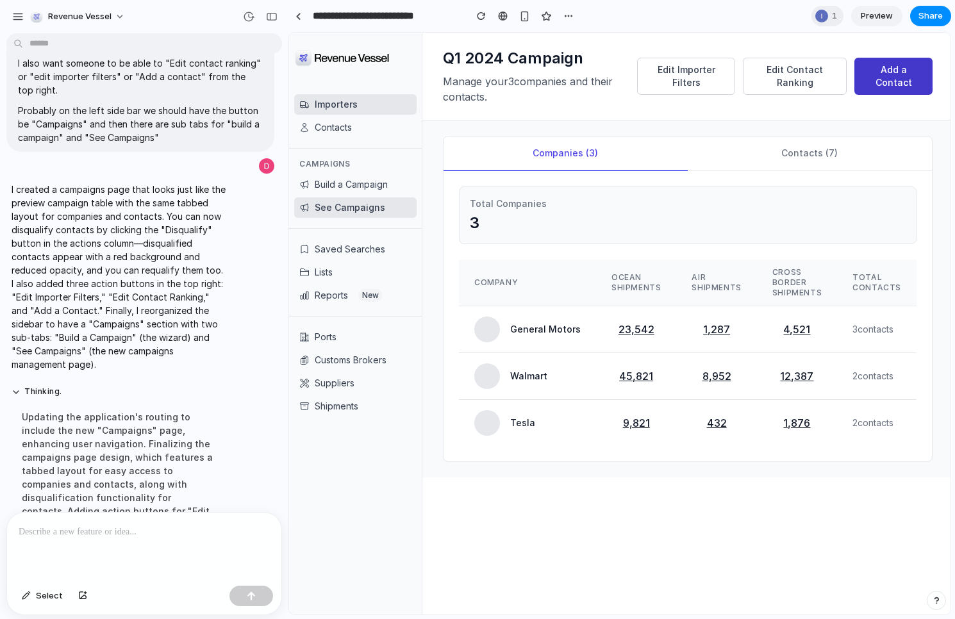
click at [898, 84] on button "Add a Contact" at bounding box center [893, 76] width 78 height 37
click at [928, 14] on span "Share" at bounding box center [930, 16] width 24 height 13
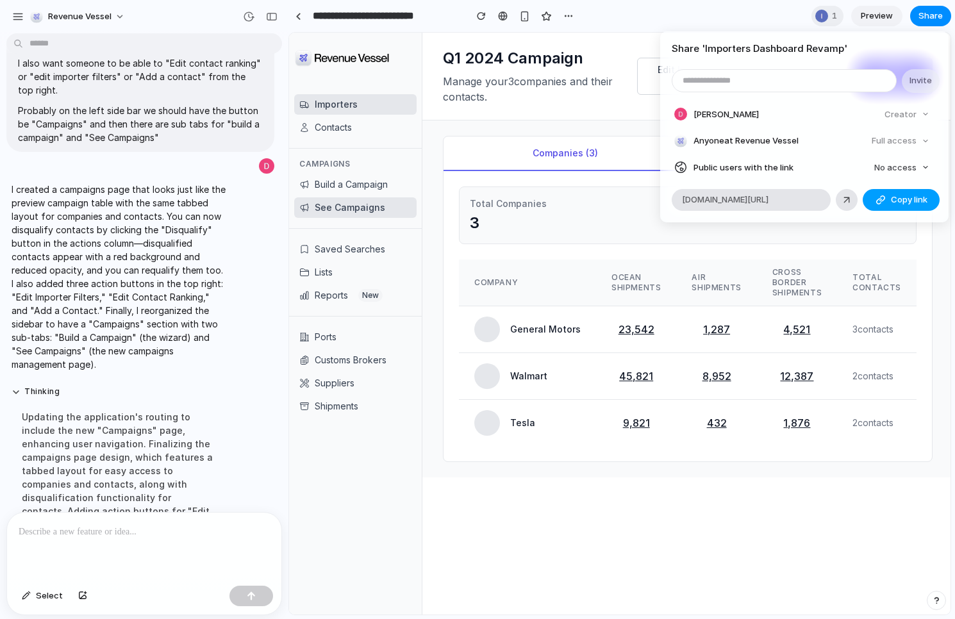
click at [911, 197] on span "Copy link" at bounding box center [909, 200] width 37 height 13
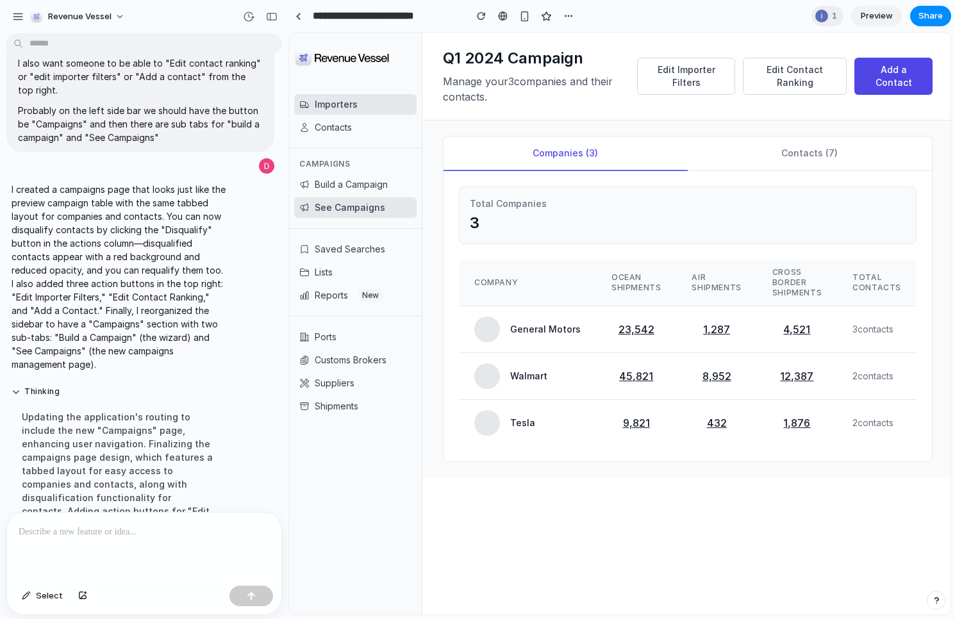
click at [599, 7] on div "Share ' Importers Dashboard Revamp ' Invite [PERSON_NAME] Creator Anyone at Rev…" at bounding box center [477, 309] width 955 height 619
